Goal: Transaction & Acquisition: Purchase product/service

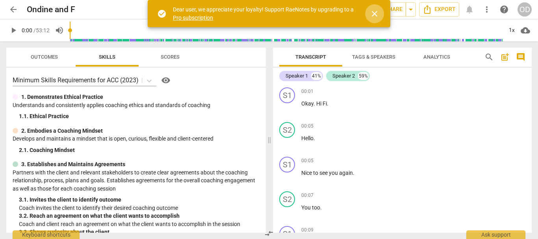
click at [375, 11] on span "close" at bounding box center [374, 13] width 9 height 9
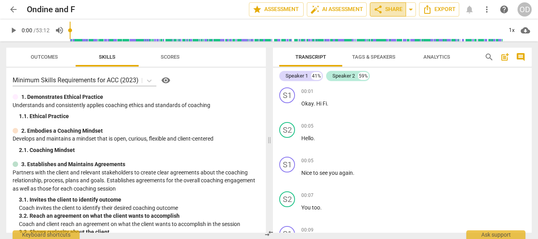
click at [393, 11] on span "share Share" at bounding box center [388, 9] width 29 height 9
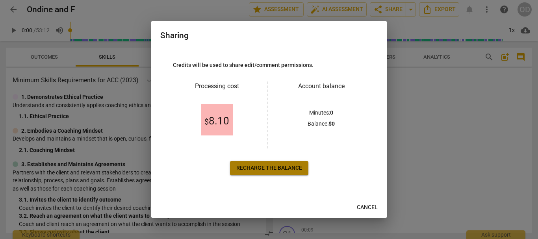
click at [251, 167] on span "Recharge the balance" at bounding box center [270, 168] width 66 height 8
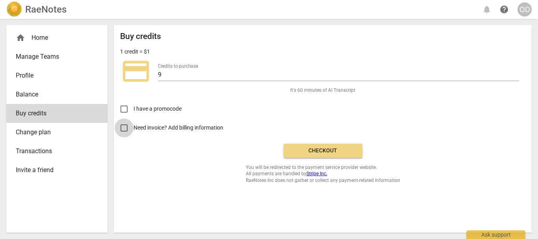
click at [125, 129] on input "Need invoice? Add billing information" at bounding box center [124, 128] width 19 height 19
checkbox input "true"
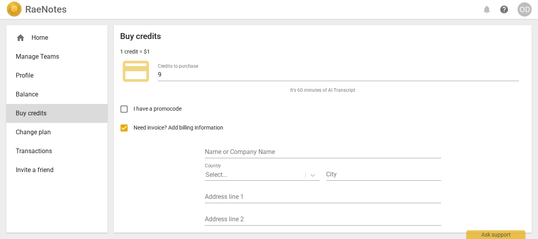
click at [249, 141] on div "Name or Company Name" at bounding box center [323, 150] width 237 height 18
click at [246, 147] on input "text" at bounding box center [323, 152] width 237 height 11
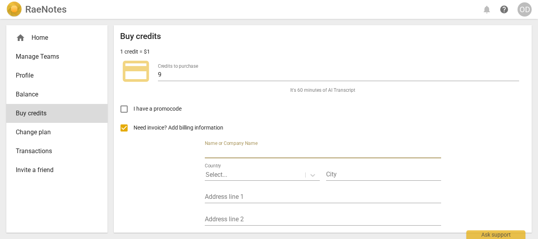
type input "[PERSON_NAME]"
click at [208, 176] on p "Select..." at bounding box center [217, 174] width 22 height 9
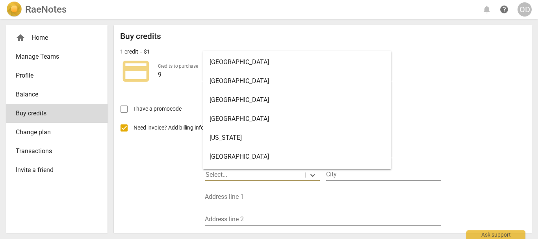
scroll to position [3, 0]
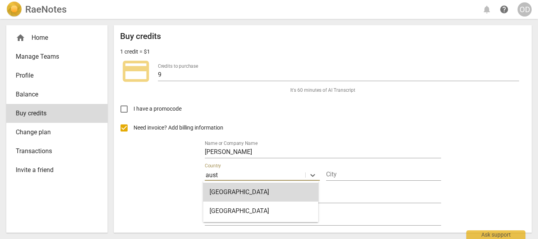
type input "austr"
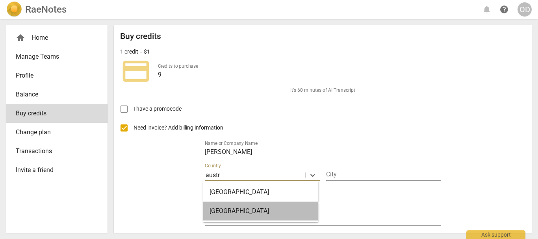
click at [216, 209] on div "[GEOGRAPHIC_DATA]" at bounding box center [260, 211] width 115 height 19
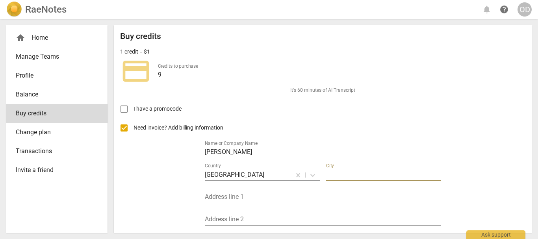
click at [339, 177] on input "text" at bounding box center [383, 175] width 115 height 11
type input "[GEOGRAPHIC_DATA]"
click at [288, 190] on div "Address line 1" at bounding box center [323, 195] width 237 height 18
click at [268, 204] on div "Name or Company Name Ondine Delavelle Country [GEOGRAPHIC_DATA] [GEOGRAPHIC_DAT…" at bounding box center [323, 205] width 237 height 135
click at [265, 189] on div "Address line 1" at bounding box center [323, 195] width 237 height 18
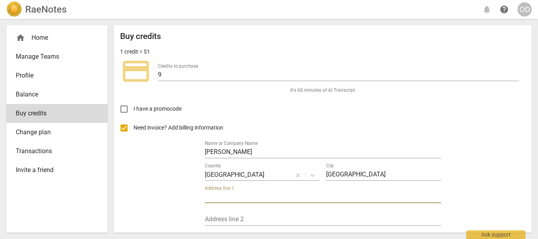
click at [261, 196] on input "text" at bounding box center [323, 197] width 237 height 11
type input "[STREET_ADDRESS]"
type input "216a"
type input "1030"
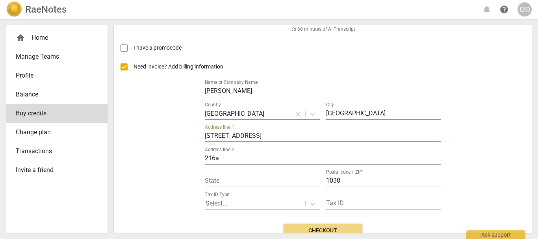
scroll to position [69, 0]
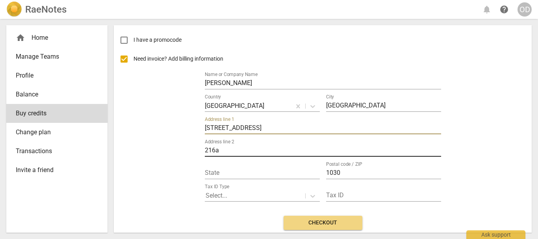
click at [260, 155] on input "216a" at bounding box center [323, 150] width 237 height 11
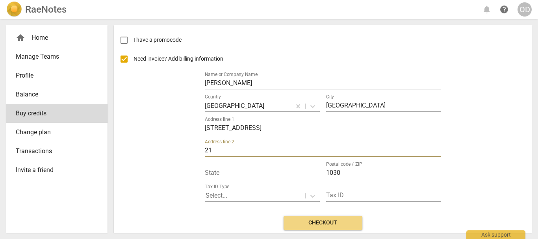
type input "2"
click at [242, 169] on input "text" at bounding box center [262, 173] width 115 height 11
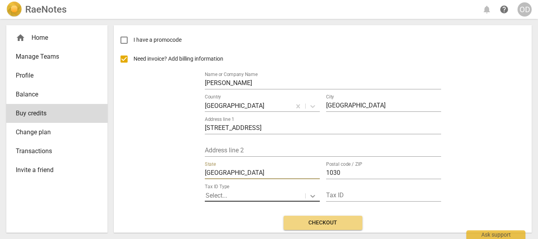
type input "[GEOGRAPHIC_DATA]"
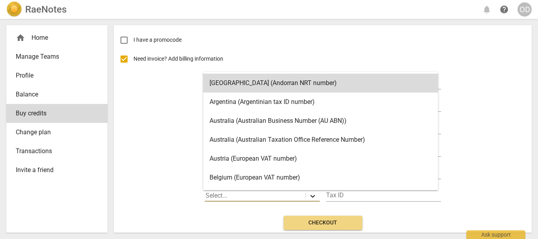
click at [311, 197] on icon at bounding box center [313, 196] width 8 height 8
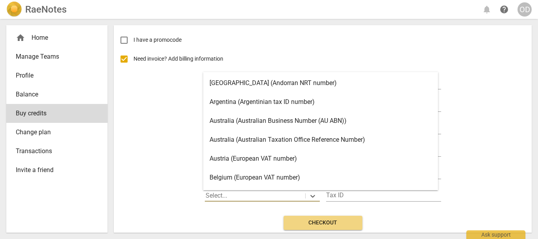
scroll to position [22, 0]
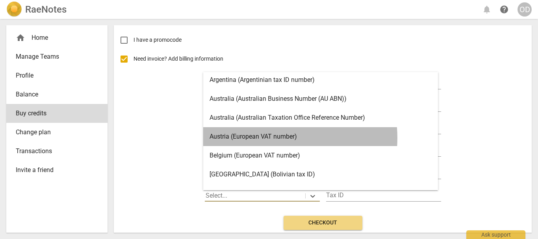
click at [267, 138] on div "Austria (European VAT number)" at bounding box center [320, 136] width 235 height 19
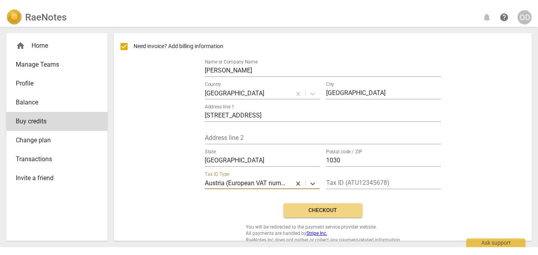
scroll to position [98, 0]
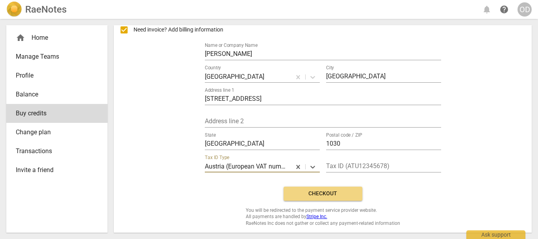
click at [328, 194] on span "Checkout" at bounding box center [323, 194] width 66 height 8
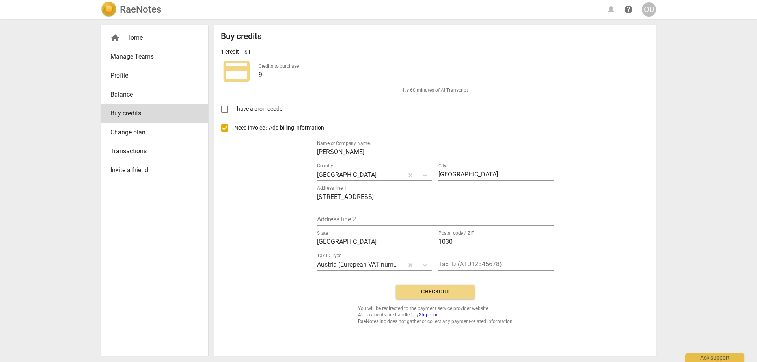
scroll to position [0, 0]
